Goal: Task Accomplishment & Management: Manage account settings

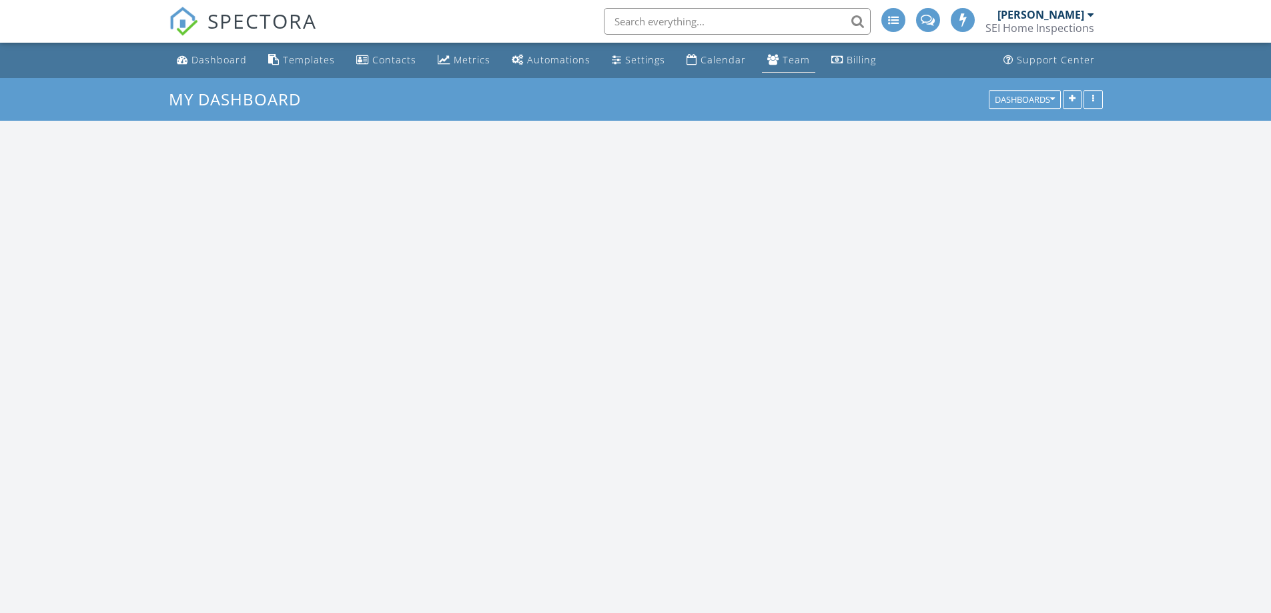
scroll to position [1101, 1292]
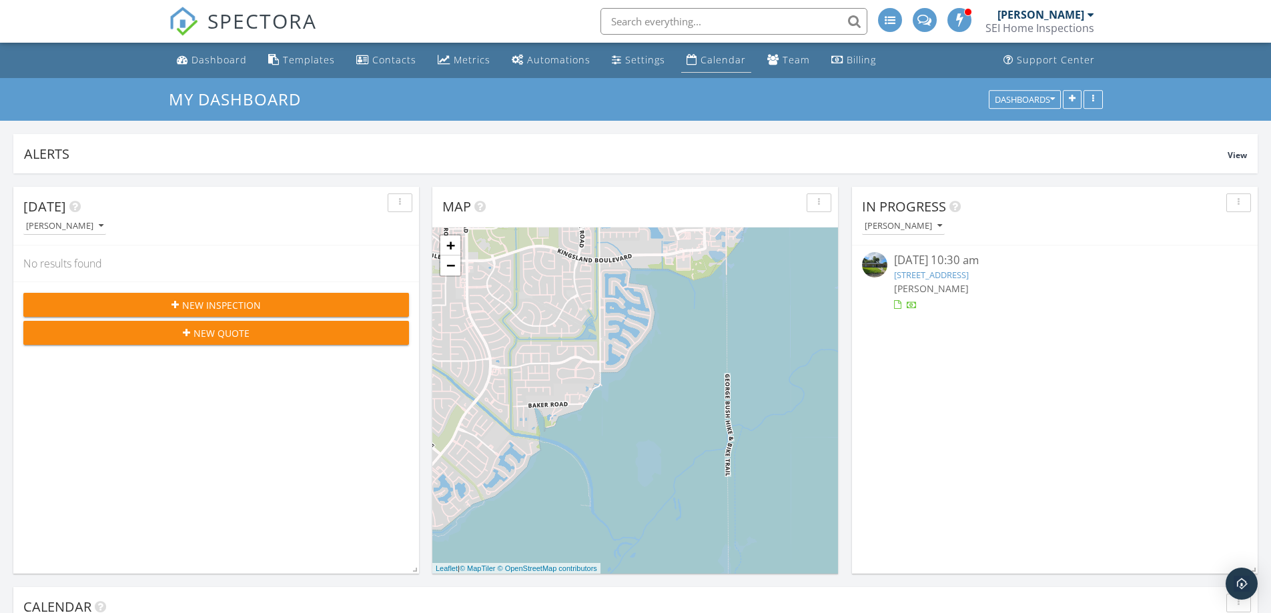
click at [722, 58] on div "Calendar" at bounding box center [722, 59] width 45 height 13
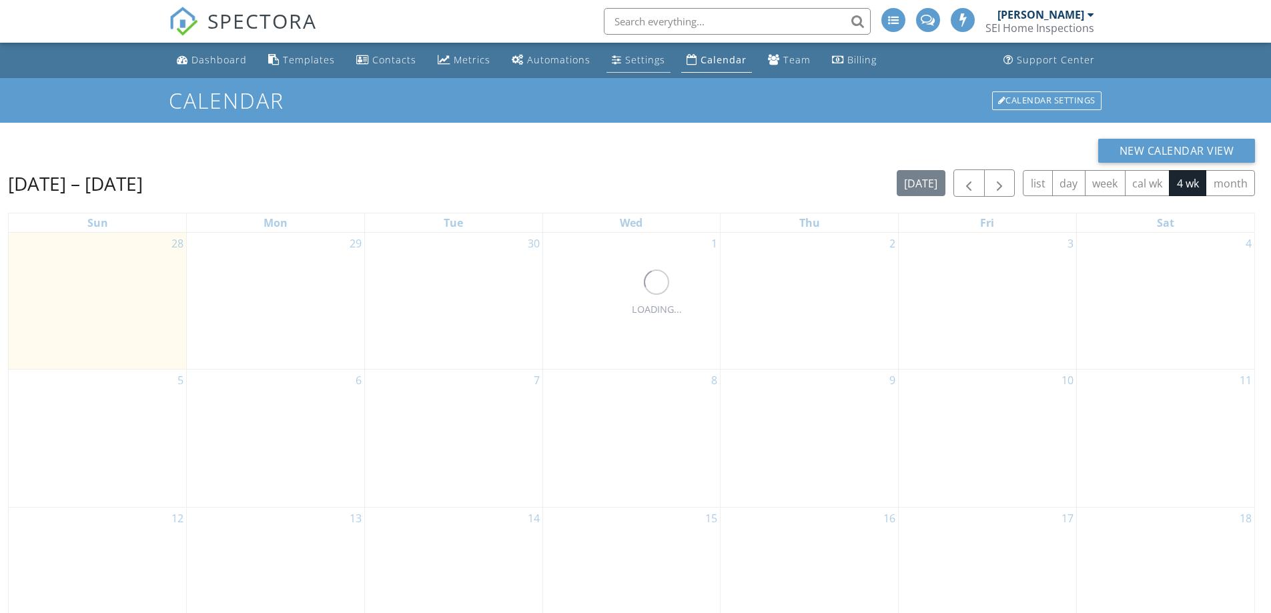
click at [638, 55] on div "Settings" at bounding box center [645, 59] width 40 height 13
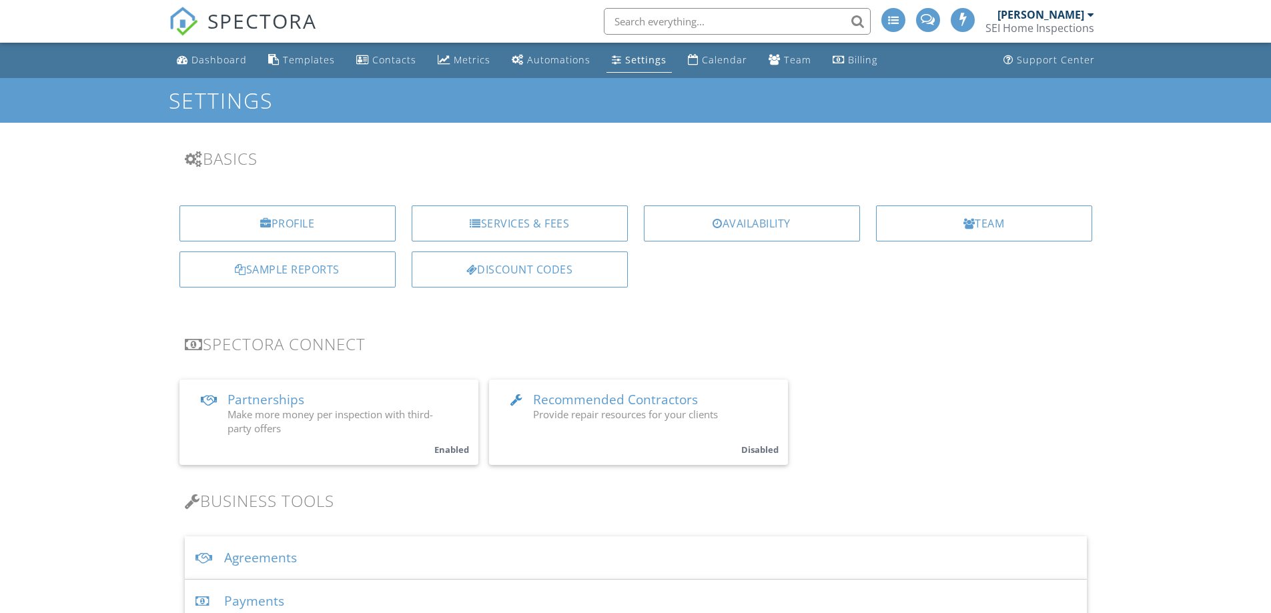
click at [738, 224] on div "Availability" at bounding box center [752, 223] width 216 height 36
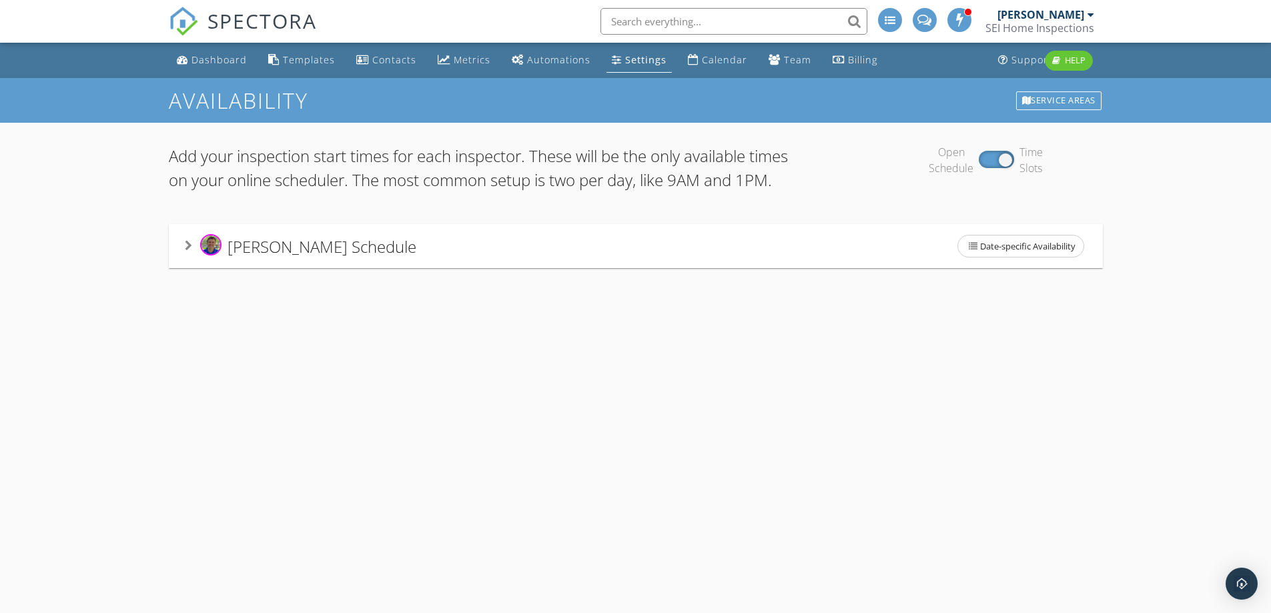
click at [479, 260] on div "Travis Hooper's Schedule Date-specific Availability" at bounding box center [636, 246] width 902 height 28
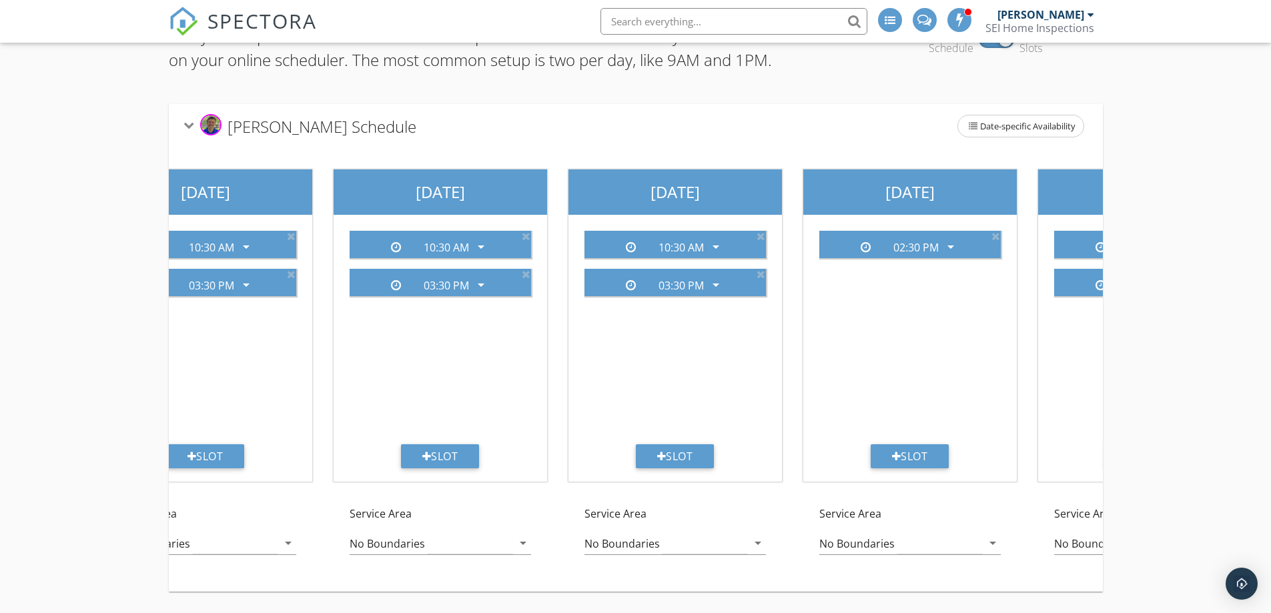
scroll to position [0, 387]
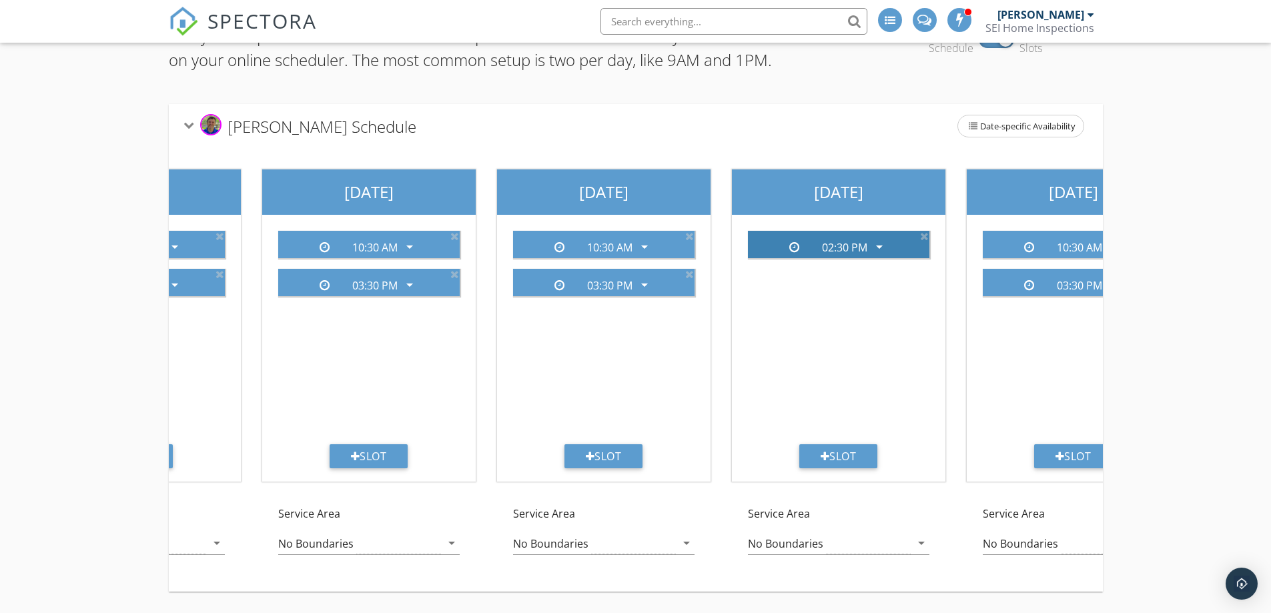
click at [881, 239] on icon "arrow_drop_down" at bounding box center [879, 247] width 16 height 16
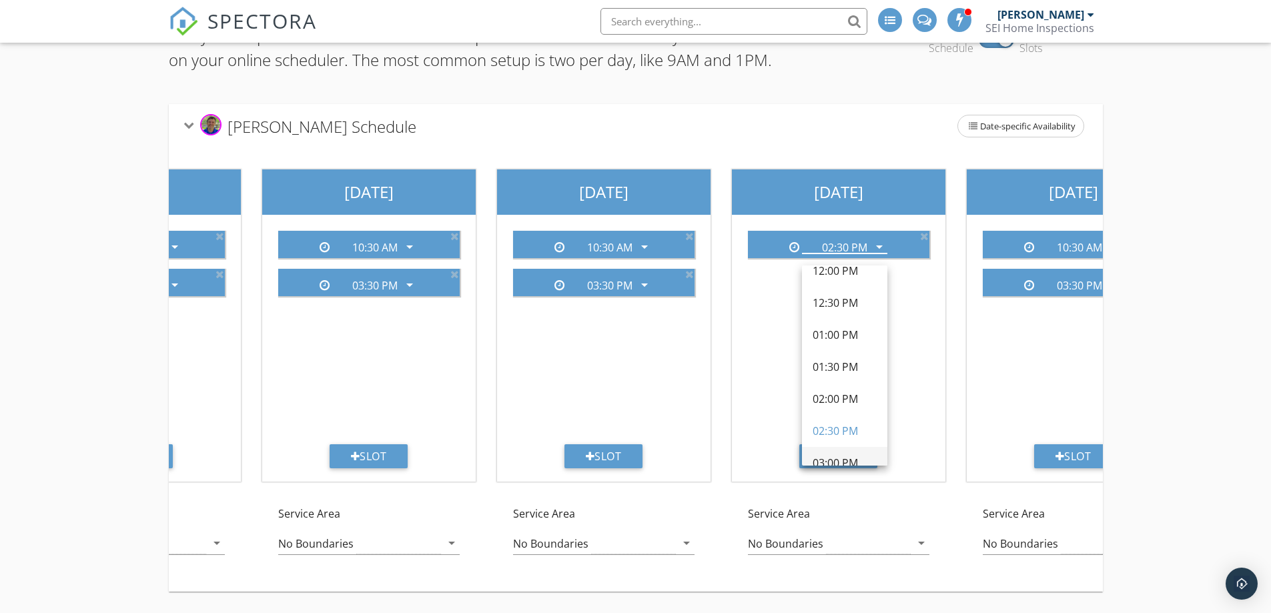
scroll to position [467, 0]
click at [831, 420] on div "03:30 PM" at bounding box center [845, 428] width 64 height 16
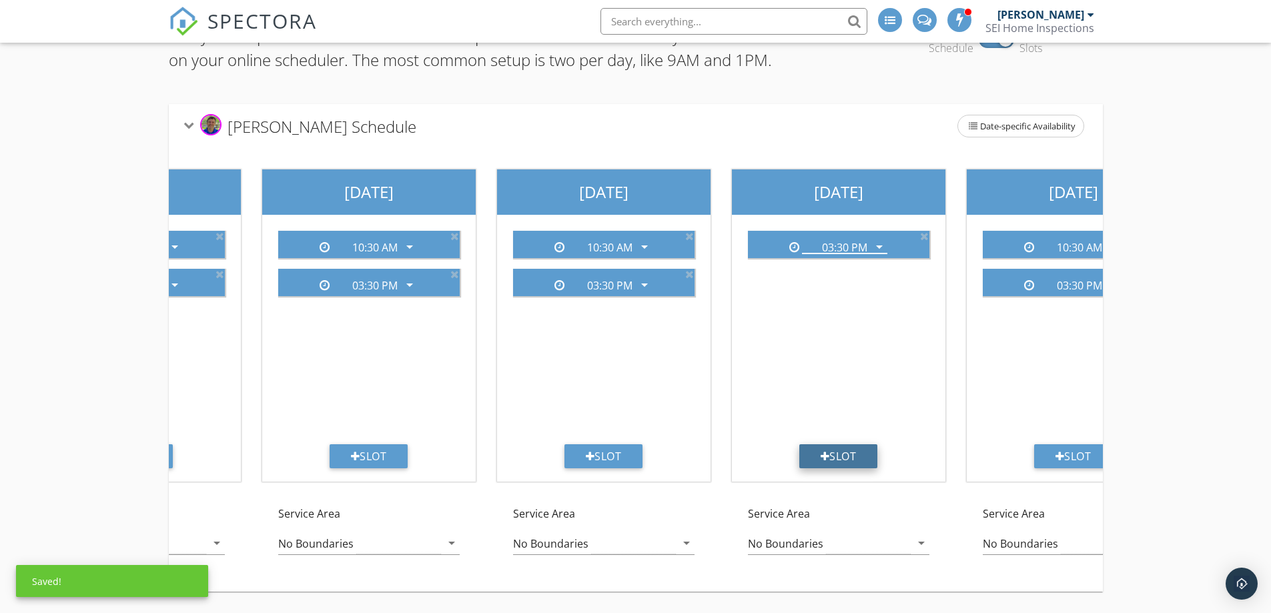
click at [829, 444] on div "Slot" at bounding box center [838, 456] width 79 height 24
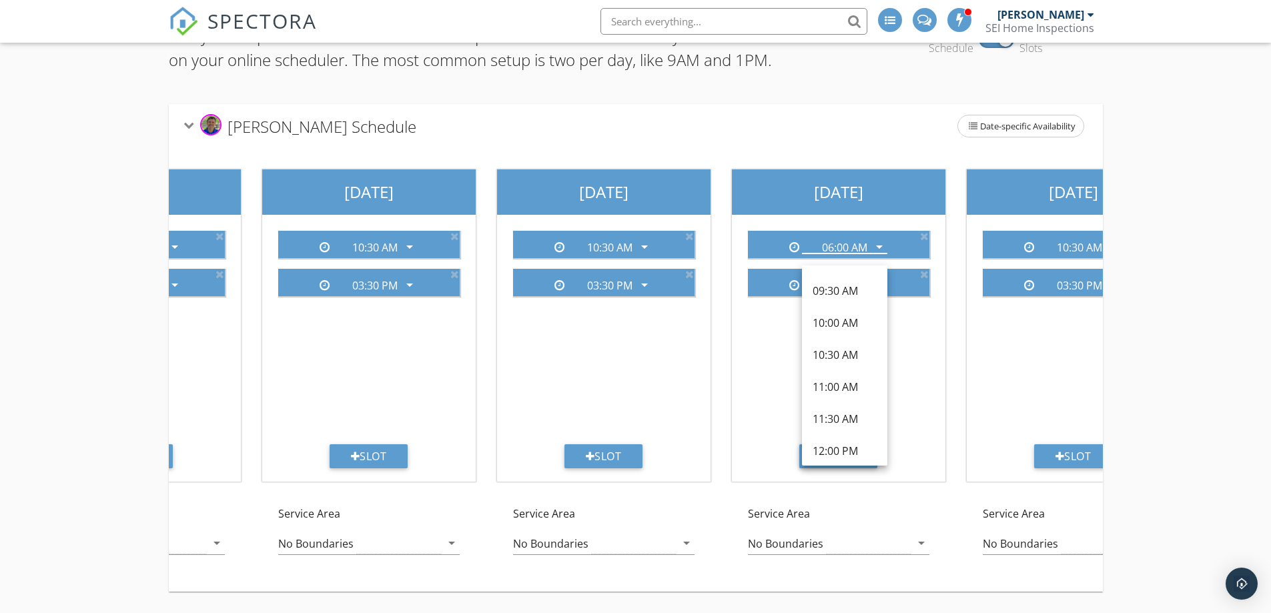
scroll to position [267, 0]
click at [836, 300] on div "10:30 AM" at bounding box center [845, 308] width 64 height 16
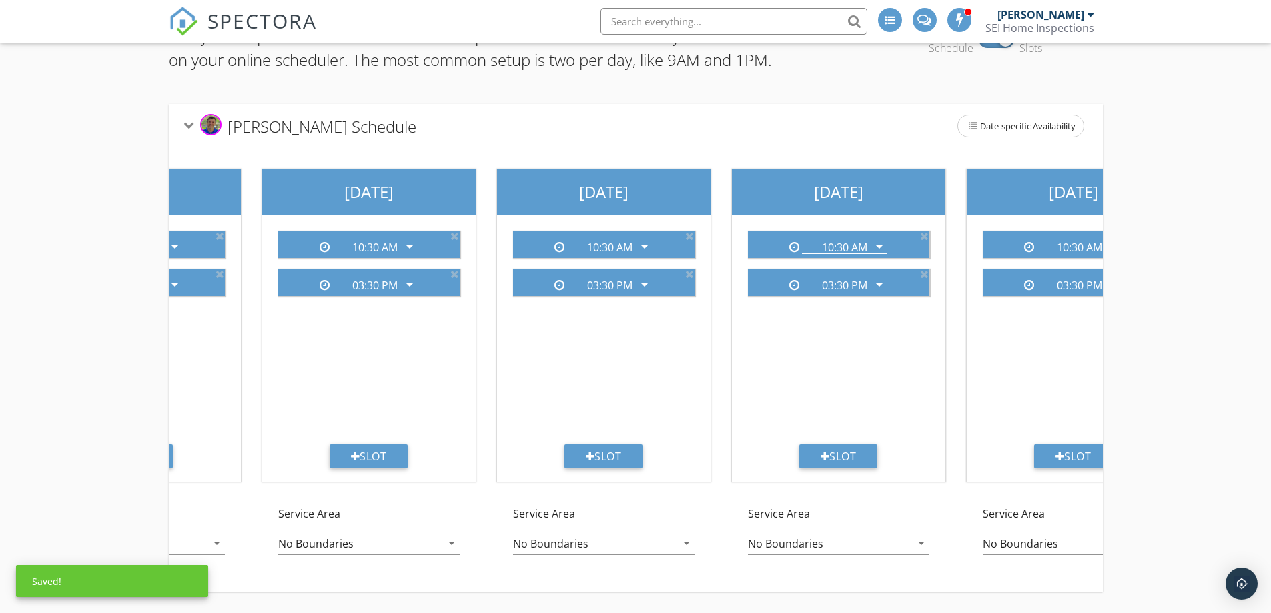
click at [1184, 201] on div "Add your inspection start times for each inspector. These will be the only avai…" at bounding box center [635, 308] width 1271 height 610
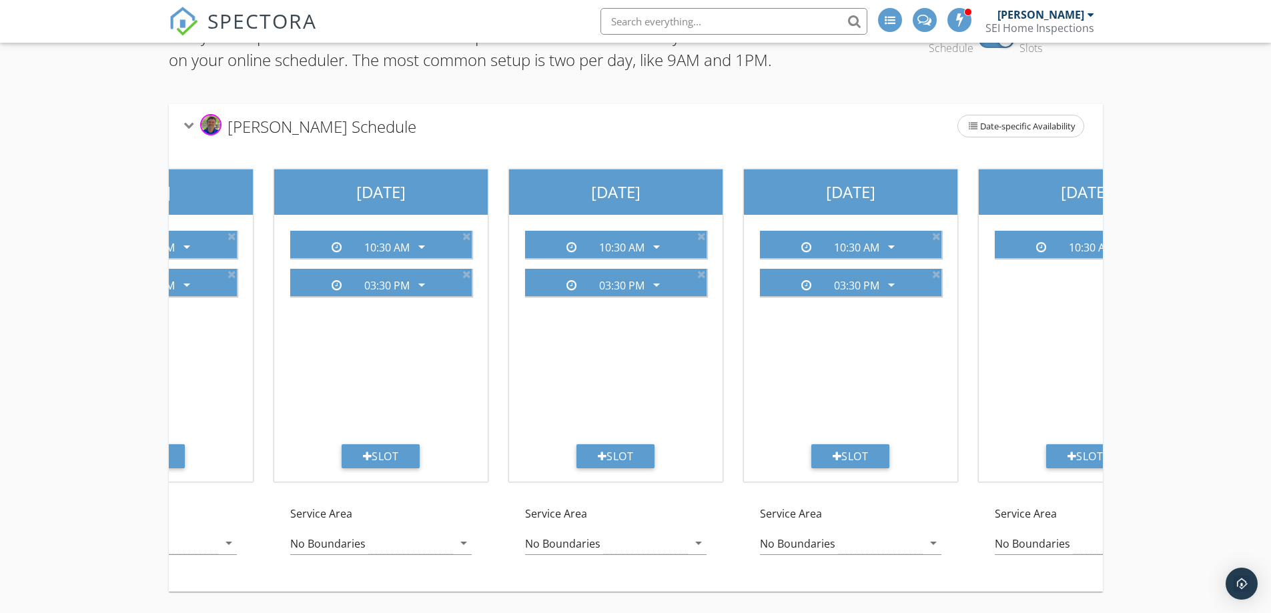
scroll to position [0, 710]
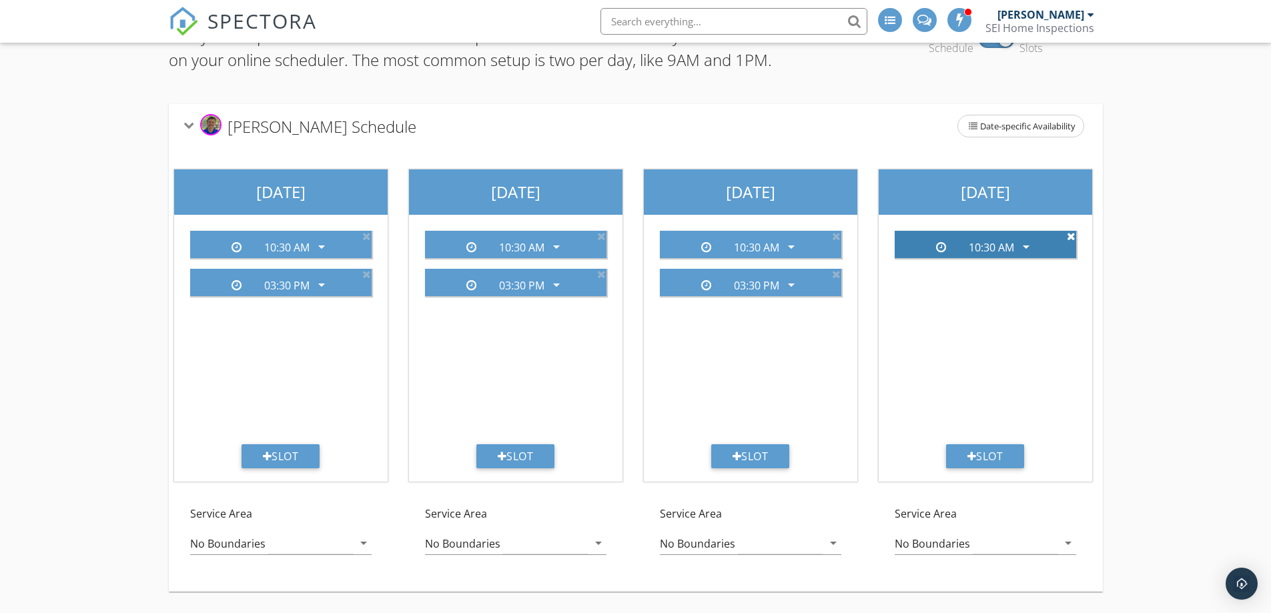
click at [1072, 231] on icon at bounding box center [1071, 236] width 9 height 11
